Goal: Transaction & Acquisition: Purchase product/service

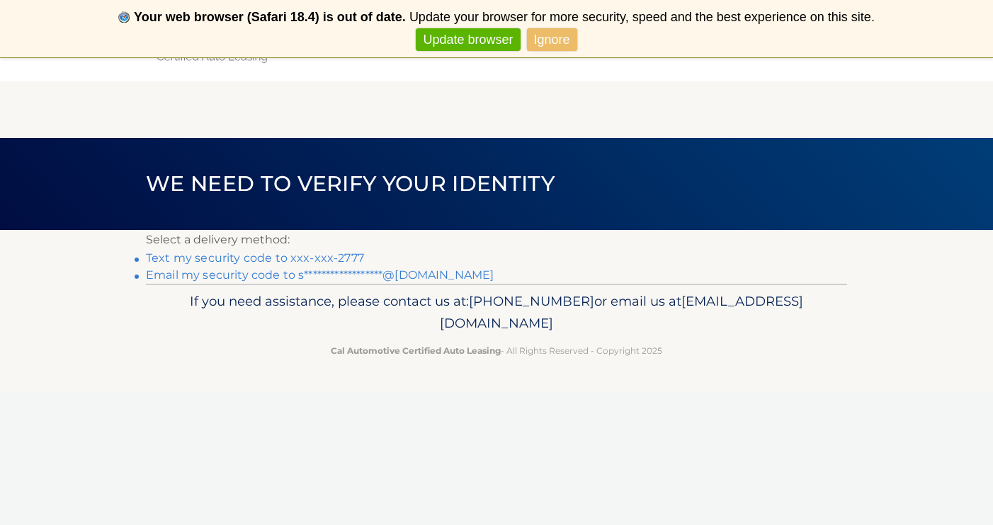
click at [287, 257] on link "Text my security code to xxx-xxx-2777" at bounding box center [255, 257] width 218 height 13
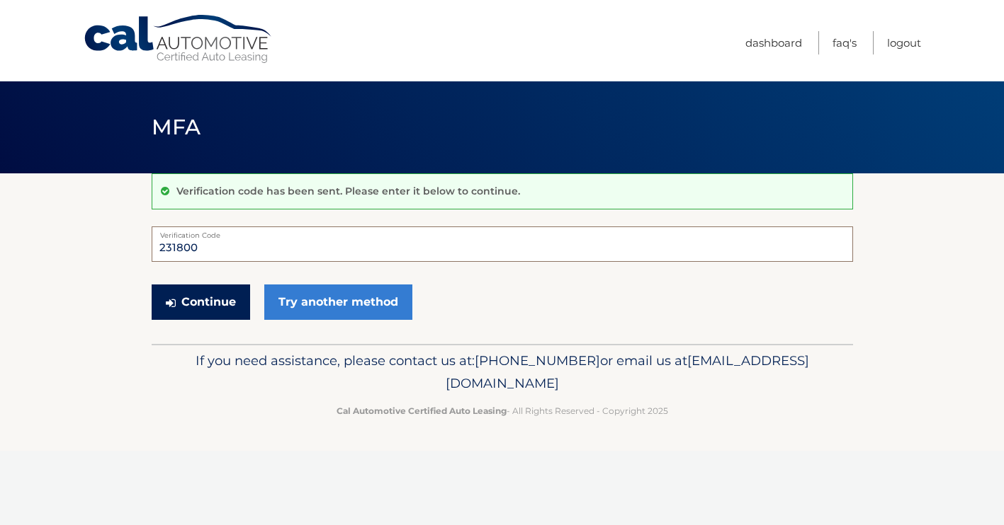
type input "231800"
click at [215, 305] on button "Continue" at bounding box center [201, 302] width 98 height 35
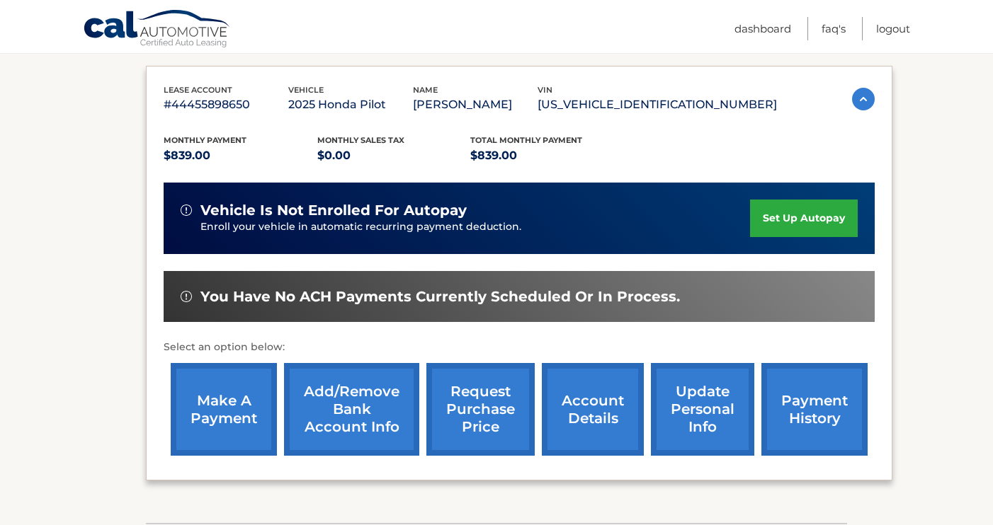
scroll to position [271, 0]
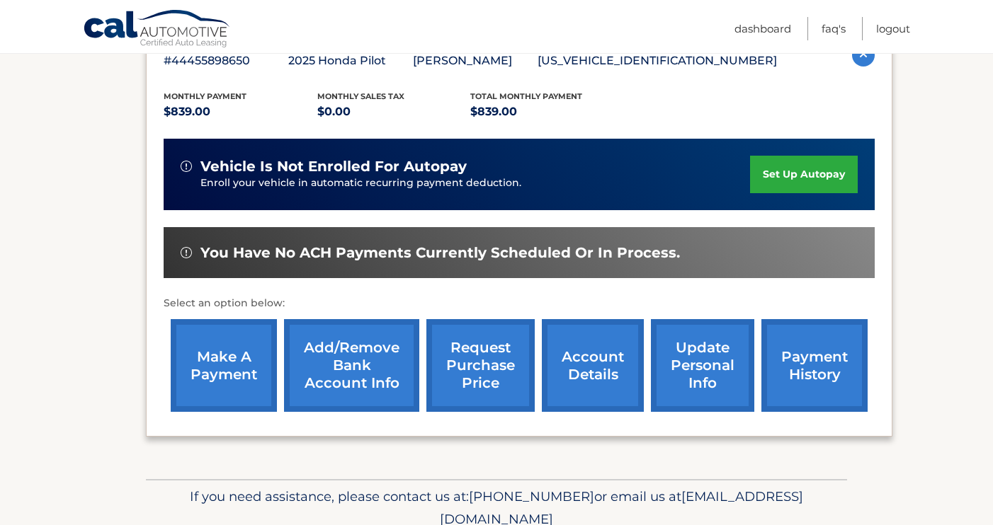
click at [227, 365] on link "make a payment" at bounding box center [224, 365] width 106 height 93
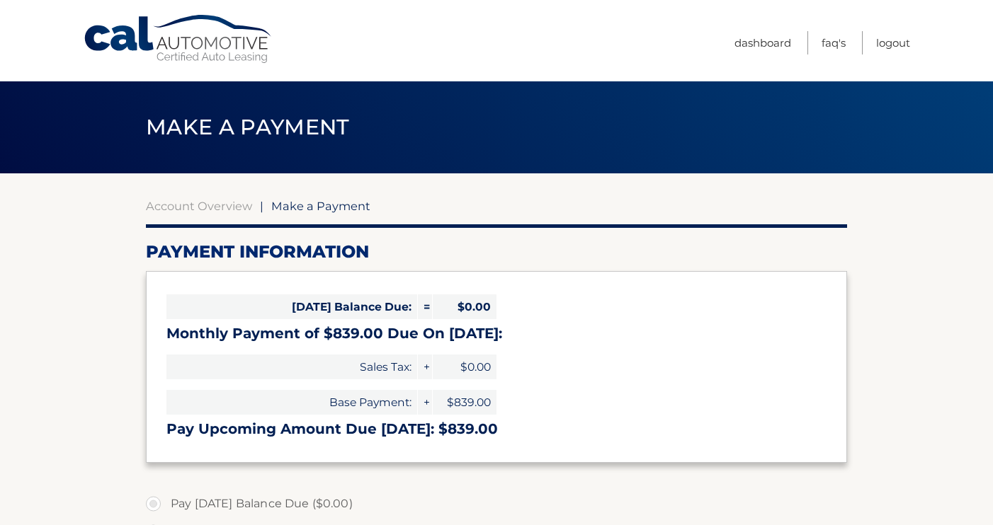
select select "N2JhNzMwMDgtZTRmOS00NGIwLTk4MzYtMWM0OGI2YTU2Zjgw"
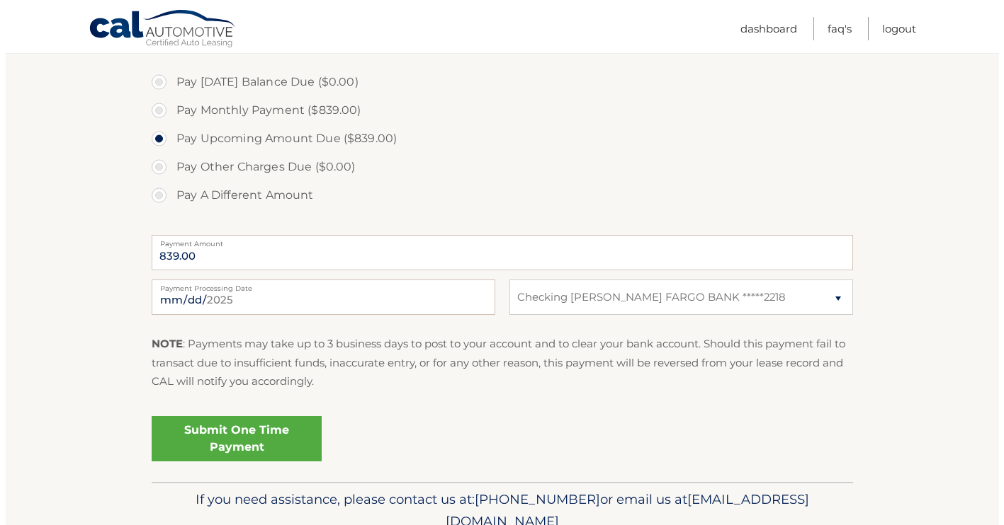
scroll to position [424, 0]
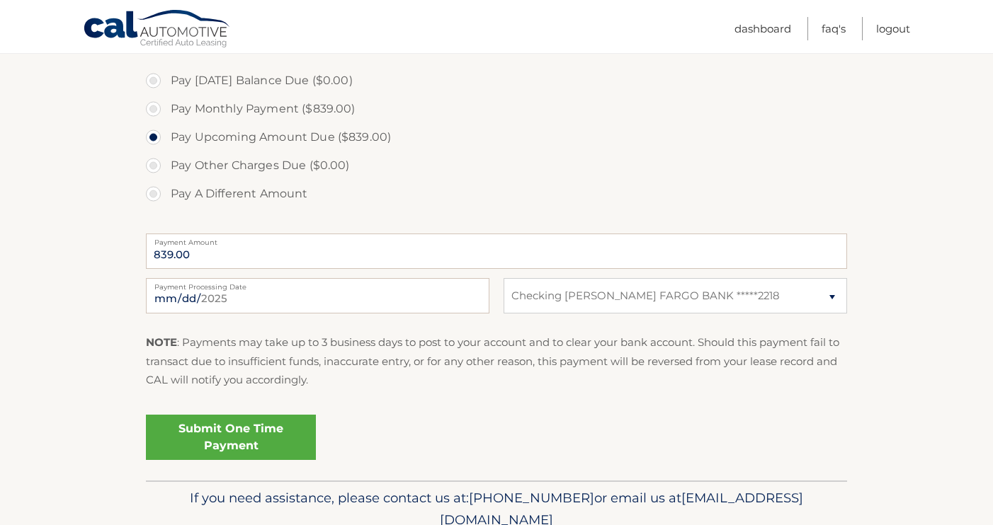
click at [208, 431] on link "Submit One Time Payment" at bounding box center [231, 437] width 170 height 45
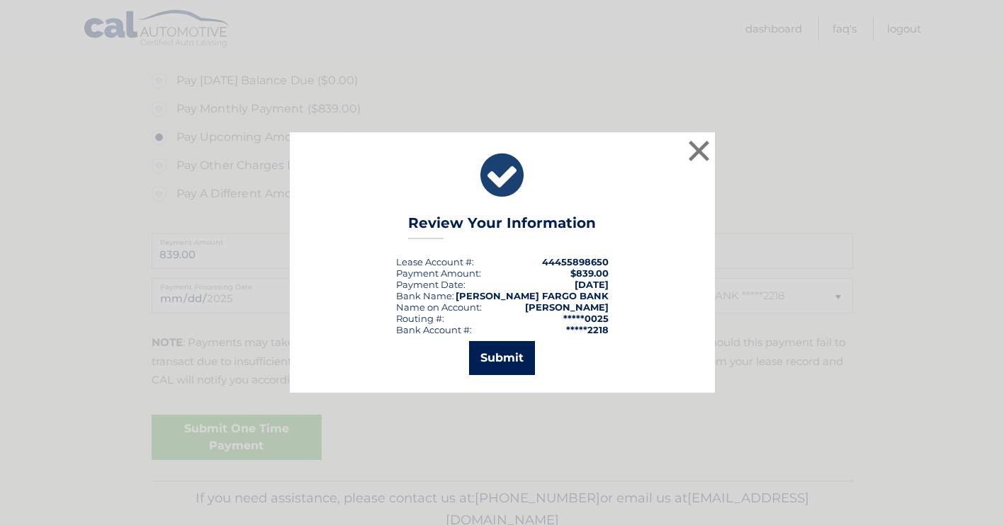
click at [497, 369] on button "Submit" at bounding box center [502, 358] width 66 height 34
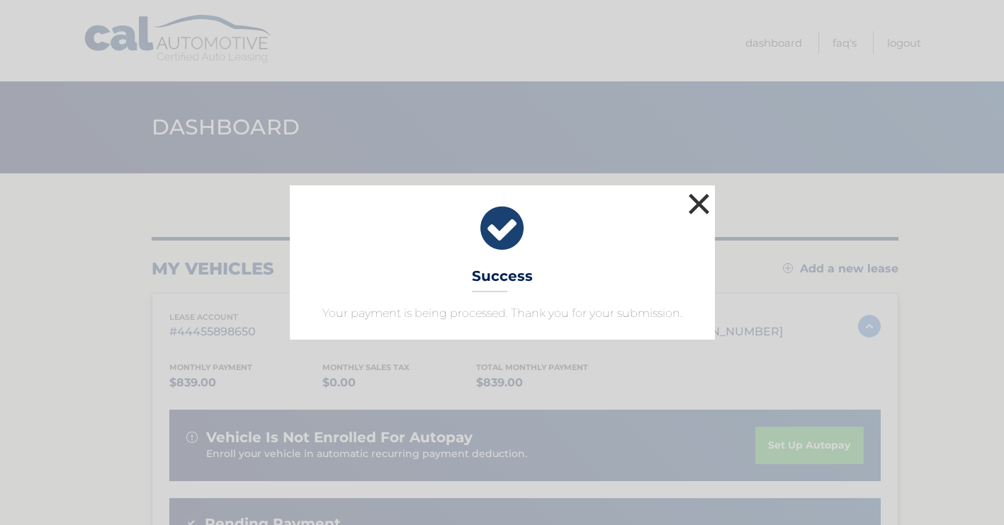
click at [701, 197] on button "×" at bounding box center [699, 204] width 28 height 28
